Goal: Obtain resource: Download file/media

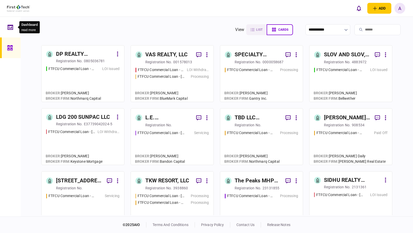
click at [16, 30] on div "Dashboard read more" at bounding box center [28, 27] width 24 height 12
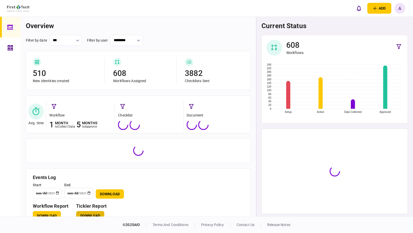
click at [98, 212] on button "Download" at bounding box center [90, 215] width 28 height 9
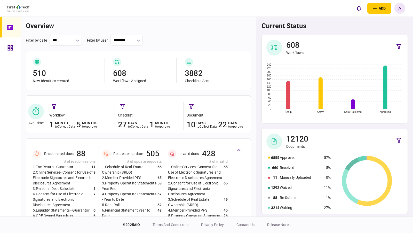
click at [354, 173] on div "current status 608 Workflows Setup Active Data Collected Approved 0 20 40 60 80…" at bounding box center [334, 116] width 157 height 199
